Goal: Information Seeking & Learning: Learn about a topic

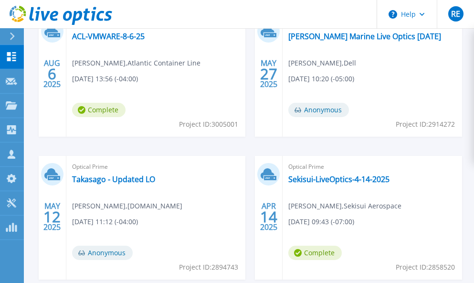
scroll to position [553, 0]
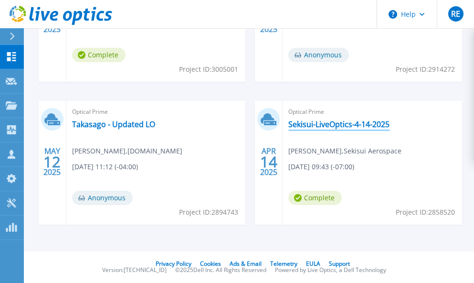
drag, startPoint x: 337, startPoint y: 129, endPoint x: 322, endPoint y: 129, distance: 14.8
click at [337, 129] on link "Sekisui-LiveOptics-4-14-2025" at bounding box center [339, 124] width 101 height 10
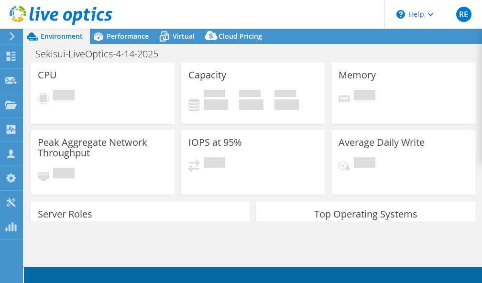
select select "USD"
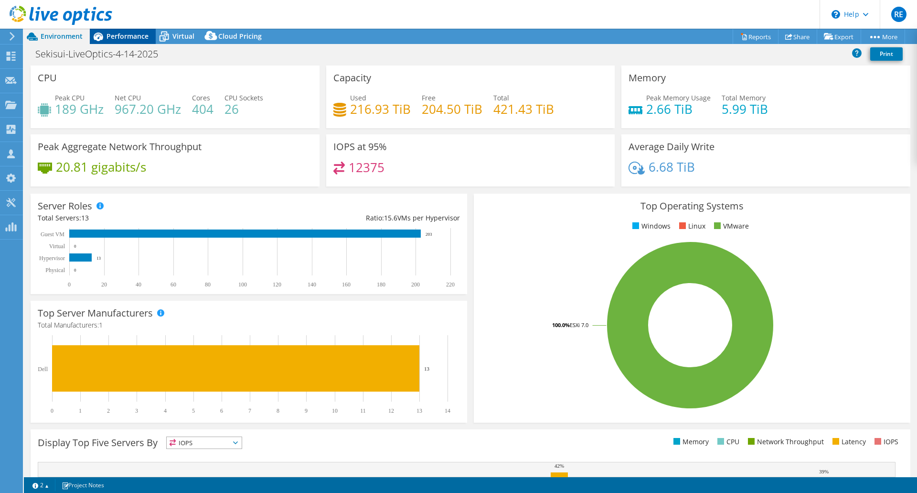
click at [138, 35] on span "Performance" at bounding box center [128, 36] width 42 height 9
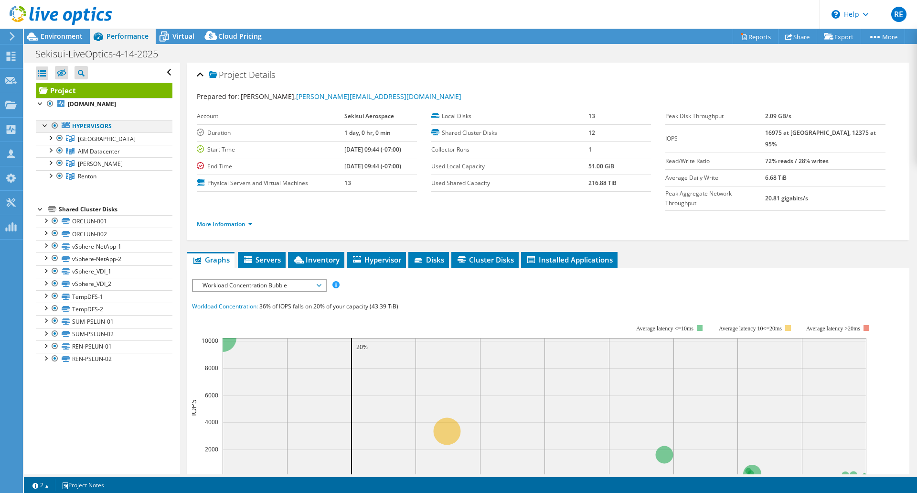
click at [46, 128] on div at bounding box center [46, 125] width 10 height 10
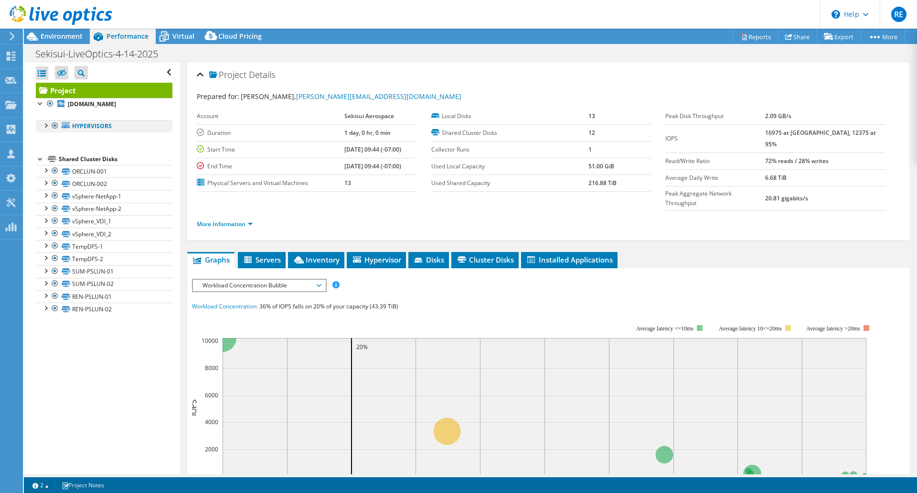
click at [48, 128] on div at bounding box center [46, 125] width 10 height 10
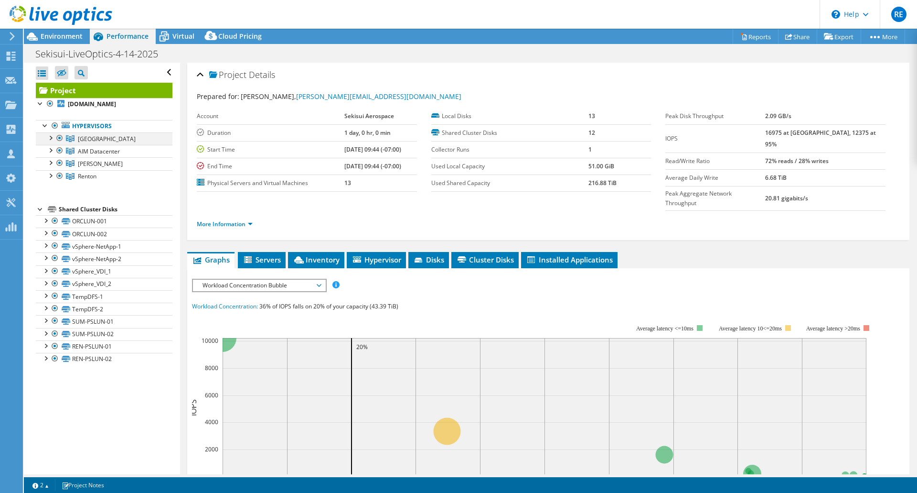
click at [53, 137] on div at bounding box center [50, 137] width 10 height 10
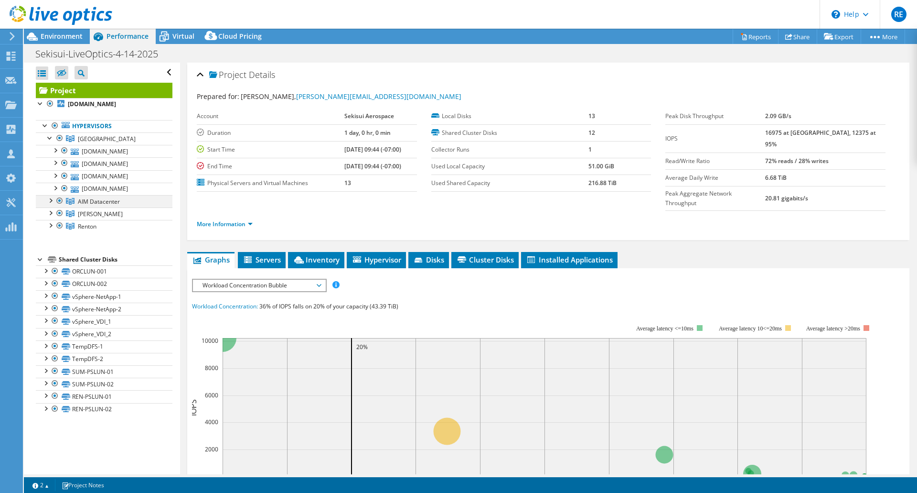
click at [49, 204] on div at bounding box center [50, 200] width 10 height 10
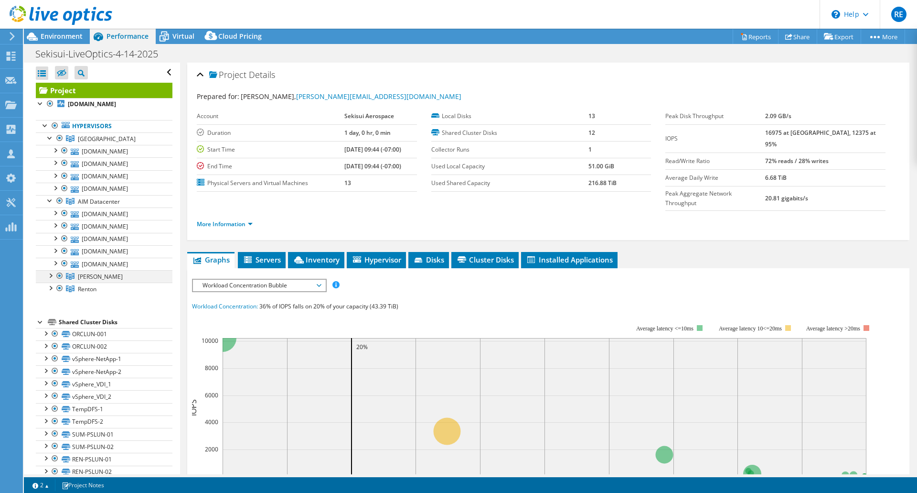
click at [52, 274] on div at bounding box center [50, 275] width 10 height 10
click at [51, 282] on div at bounding box center [50, 313] width 10 height 10
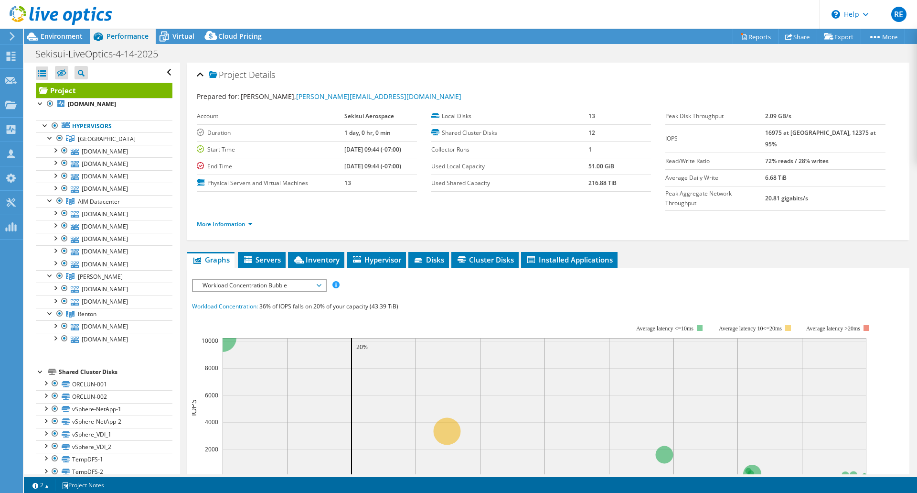
click at [298, 216] on ul "More Information" at bounding box center [548, 222] width 703 height 13
click at [478, 220] on div "Project Details Prepared for: Kemal Miller, kemal.miller@sekisuiaerospace.com A…" at bounding box center [548, 151] width 722 height 177
click at [453, 217] on div "More Information" at bounding box center [548, 224] width 703 height 27
click at [300, 216] on ul "More Information" at bounding box center [548, 222] width 703 height 13
click at [296, 52] on div "Sekisui-LiveOptics-4-14-2025 Print" at bounding box center [471, 54] width 894 height 18
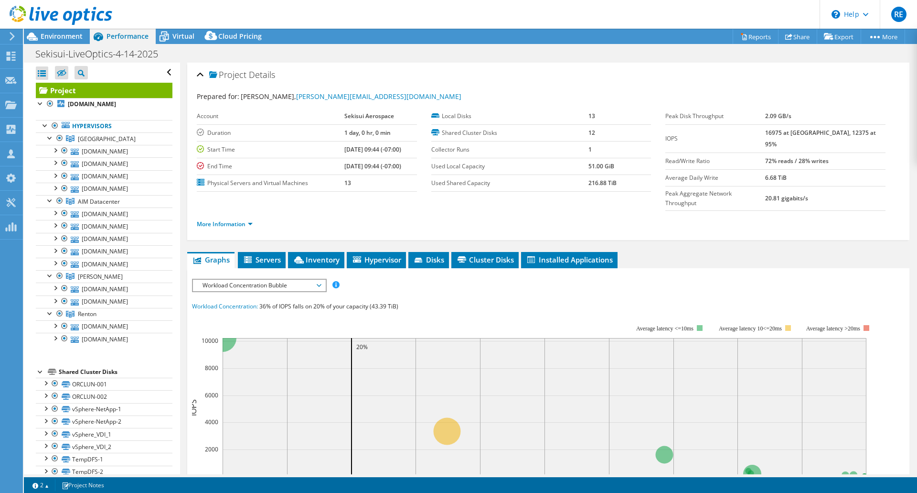
click at [277, 11] on header "RE Partner Team Member Ryle Edwards ryle_edwards@shi.com shi.com My Profile Log…" at bounding box center [458, 14] width 917 height 29
click at [481, 232] on div "Project Details Prepared for: Kemal Miller, kemal.miller@sekisuiaerospace.com A…" at bounding box center [548, 381] width 737 height 636
click at [481, 231] on div "Project Details Prepared for: Kemal Miller, kemal.miller@sekisuiaerospace.com A…" at bounding box center [548, 381] width 737 height 636
drag, startPoint x: 707, startPoint y: 231, endPoint x: 658, endPoint y: 254, distance: 54.3
click at [481, 229] on div "Project Details Prepared for: Kemal Miller, kemal.miller@sekisuiaerospace.com A…" at bounding box center [548, 381] width 737 height 636
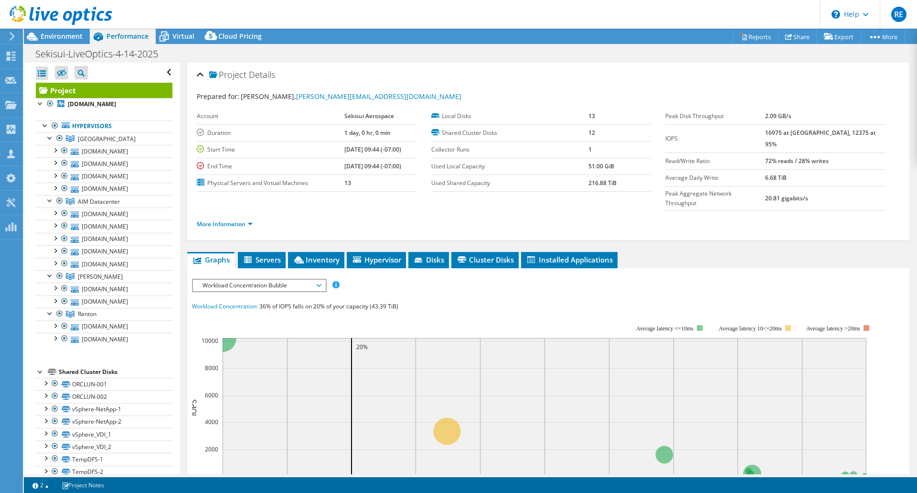
click at [246, 54] on div "Sekisui-LiveOptics-4-14-2025 Print" at bounding box center [471, 54] width 894 height 18
click at [338, 51] on div "Sekisui-LiveOptics-4-14-2025 Print" at bounding box center [471, 54] width 894 height 18
click at [341, 18] on header "RE Partner Team Member Ryle Edwards ryle_edwards@shi.com shi.com My Profile Log…" at bounding box center [458, 14] width 917 height 29
click at [274, 51] on div "Sekisui-LiveOptics-4-14-2025 Print" at bounding box center [471, 54] width 894 height 18
click at [296, 56] on div "Sekisui-LiveOptics-4-14-2025 Print" at bounding box center [471, 54] width 894 height 18
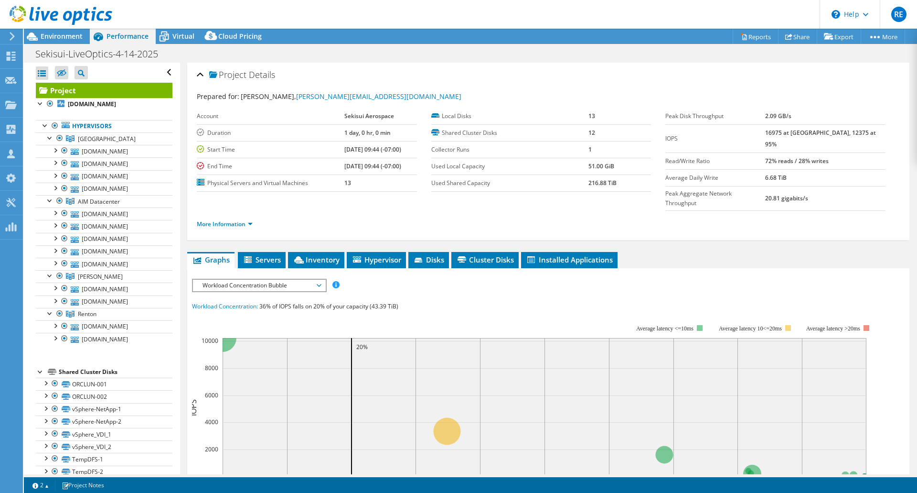
click at [300, 54] on div "Sekisui-LiveOptics-4-14-2025 Print" at bounding box center [471, 54] width 894 height 18
click at [302, 18] on header "RE Partner Team Member Ryle Edwards ryle_edwards@shi.com shi.com My Profile Log…" at bounding box center [458, 14] width 917 height 29
click at [358, 54] on div "Sekisui-LiveOptics-4-14-2025 Print" at bounding box center [471, 54] width 894 height 18
click at [341, 222] on div "Project Details Prepared for: Kemal Miller, kemal.miller@sekisuiaerospace.com A…" at bounding box center [548, 381] width 737 height 636
click at [307, 59] on div "Sekisui-LiveOptics-4-14-2025 Print" at bounding box center [471, 54] width 894 height 18
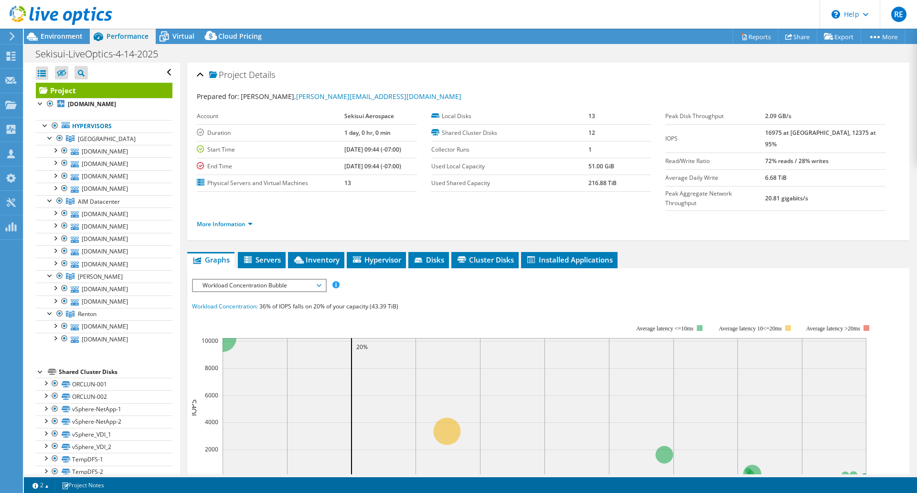
click at [314, 58] on div "Sekisui-LiveOptics-4-14-2025 Print" at bounding box center [471, 54] width 894 height 18
drag, startPoint x: 400, startPoint y: 58, endPoint x: 413, endPoint y: 172, distance: 115.0
click at [400, 58] on div "Sekisui-LiveOptics-4-14-2025 Print" at bounding box center [471, 54] width 894 height 18
click at [267, 17] on header "RE Partner Team Member Ryle Edwards ryle_edwards@shi.com shi.com My Profile Log…" at bounding box center [458, 14] width 917 height 29
click at [269, 17] on header "RE Partner Team Member Ryle Edwards ryle_edwards@shi.com shi.com My Profile Log…" at bounding box center [458, 14] width 917 height 29
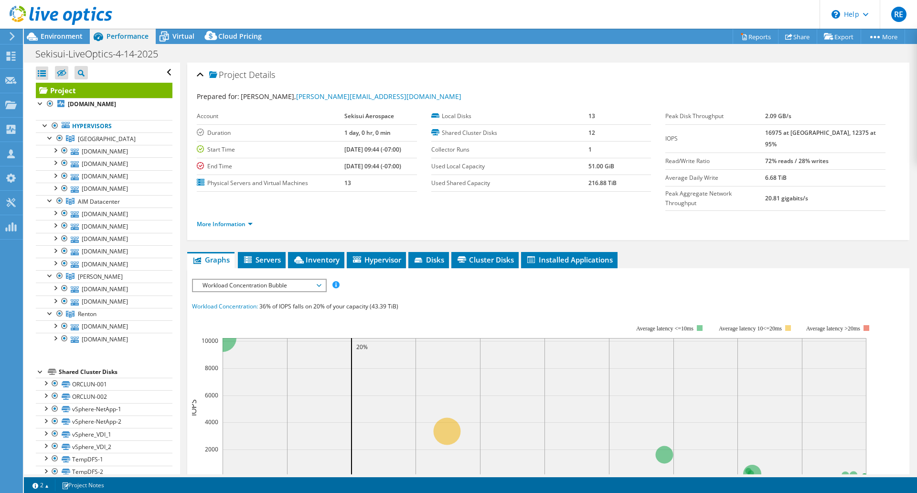
click at [243, 15] on header "RE Partner Team Member Ryle Edwards ryle_edwards@shi.com shi.com My Profile Log…" at bounding box center [458, 14] width 917 height 29
click at [355, 18] on header "RE Partner Team Member Ryle Edwards ryle_edwards@shi.com shi.com My Profile Log…" at bounding box center [458, 14] width 917 height 29
click at [481, 252] on ul "Graphs Servers Inventory Hypervisor Disks Cluster Disks Installed Applications" at bounding box center [548, 260] width 722 height 16
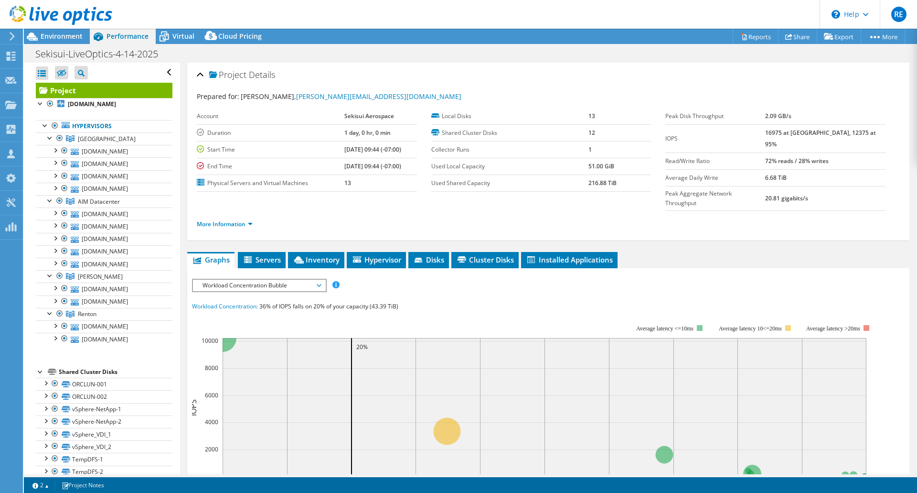
click at [481, 55] on div "Sekisui-LiveOptics-4-14-2025 Print" at bounding box center [471, 54] width 894 height 18
click at [481, 63] on div "Project Details Prepared for: Kemal Miller, kemal.miller@sekisuiaerospace.com A…" at bounding box center [548, 151] width 722 height 177
click at [481, 252] on ul "Graphs Servers Inventory Hypervisor Disks Cluster Disks Installed Applications" at bounding box center [548, 260] width 722 height 16
click at [481, 231] on div "Project Details Prepared for: Kemal Miller, kemal.miller@sekisuiaerospace.com A…" at bounding box center [548, 381] width 737 height 636
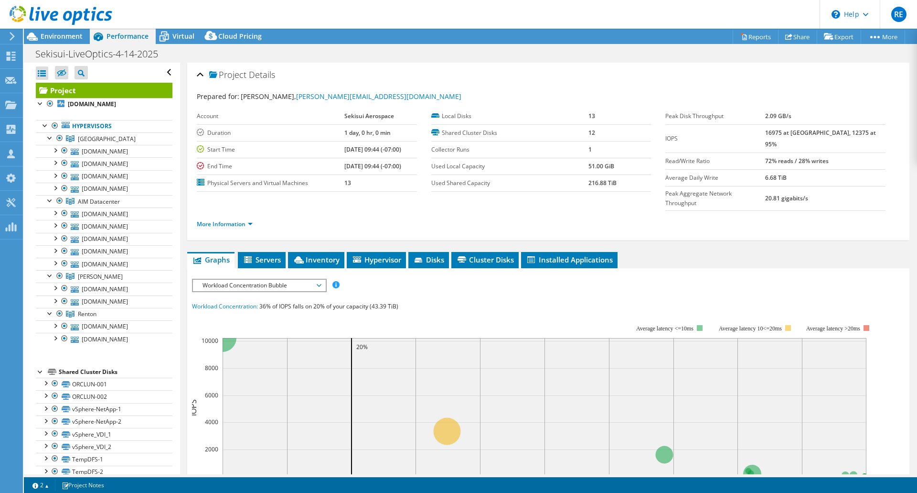
click at [481, 53] on div "Sekisui-LiveOptics-4-14-2025 Print" at bounding box center [471, 54] width 894 height 18
click at [481, 11] on header "RE Partner Team Member Ryle Edwards ryle_edwards@shi.com shi.com My Profile Log…" at bounding box center [458, 14] width 917 height 29
